Goal: Task Accomplishment & Management: Use online tool/utility

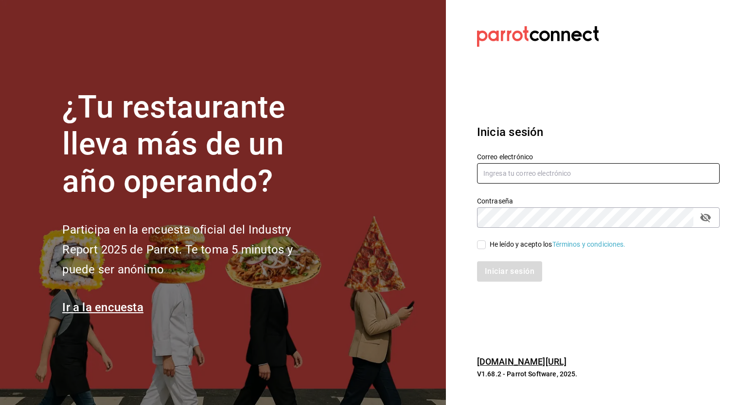
type input "[PERSON_NAME][EMAIL_ADDRESS][PERSON_NAME][DOMAIN_NAME]"
click at [478, 242] on input "He leído y acepto los Términos y condiciones." at bounding box center [481, 245] width 9 height 9
checkbox input "true"
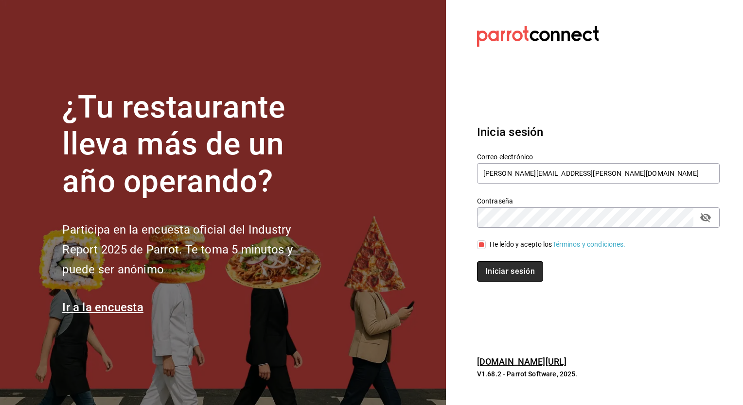
click at [500, 268] on button "Iniciar sesión" at bounding box center [510, 272] width 66 height 20
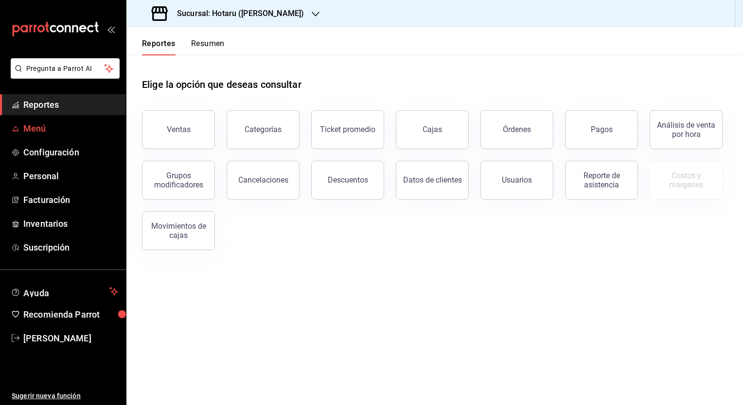
click at [27, 134] on span "Menú" at bounding box center [70, 128] width 95 height 13
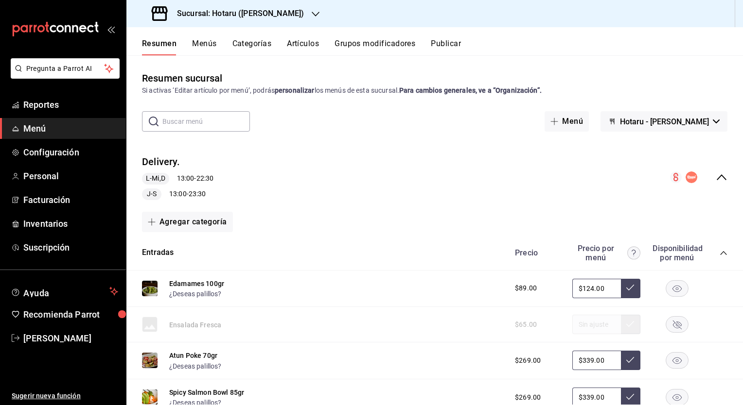
click at [716, 176] on icon "collapse-menu-row" at bounding box center [721, 178] width 12 height 12
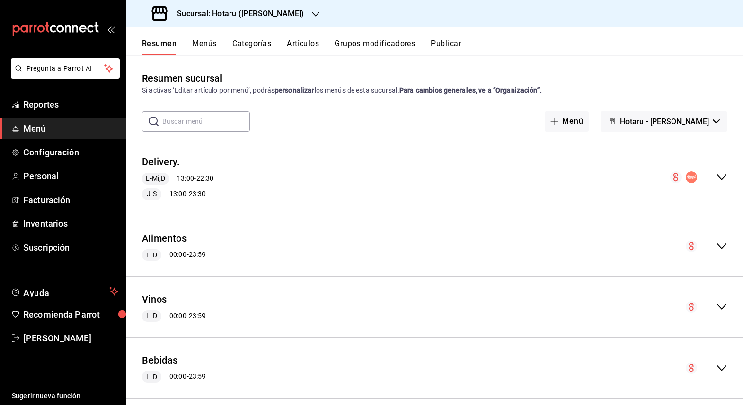
click at [716, 175] on icon "collapse-menu-row" at bounding box center [721, 177] width 10 height 6
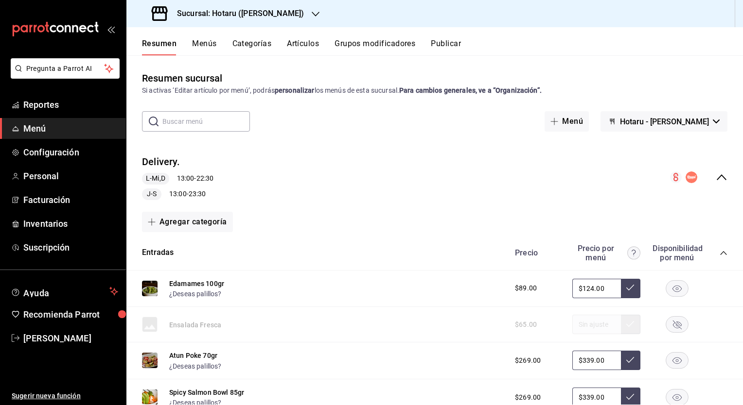
click at [214, 46] on button "Menús" at bounding box center [204, 47] width 24 height 17
